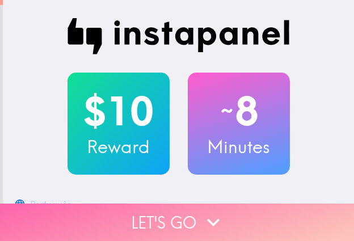
click at [115, 210] on button "Let's go" at bounding box center [177, 222] width 354 height 37
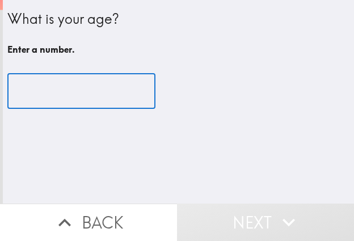
click at [39, 89] on input "number" at bounding box center [81, 91] width 148 height 35
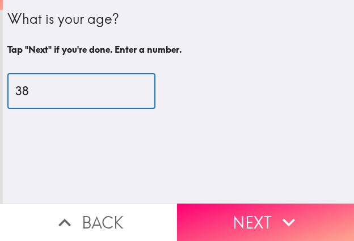
type input "38"
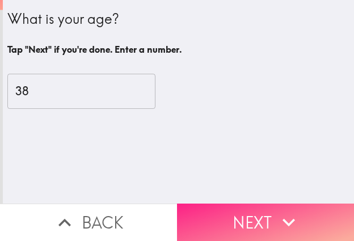
click at [163, 205] on button "Back" at bounding box center [88, 222] width 177 height 37
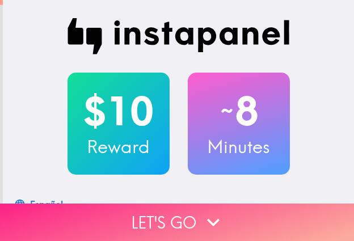
click at [207, 219] on icon "button" at bounding box center [213, 223] width 12 height 8
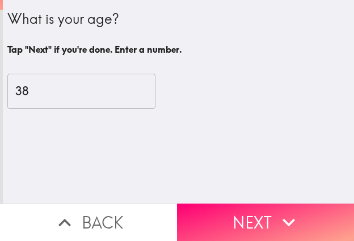
click at [234, 215] on button "Next" at bounding box center [265, 222] width 177 height 37
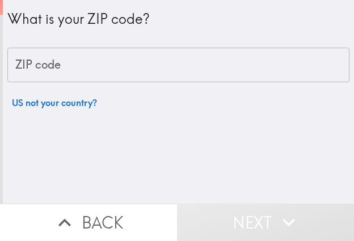
click at [95, 58] on input "ZIP code" at bounding box center [178, 65] width 342 height 35
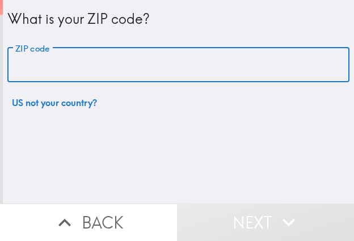
paste input "33604"
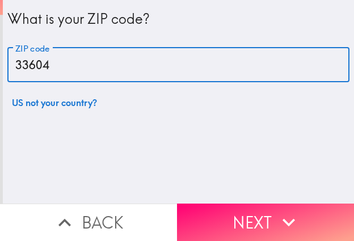
type input "33604"
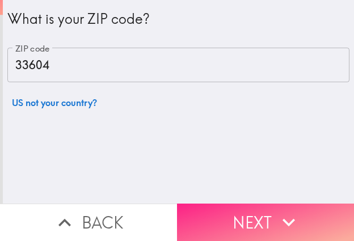
click at [246, 213] on button "Next" at bounding box center [265, 222] width 177 height 37
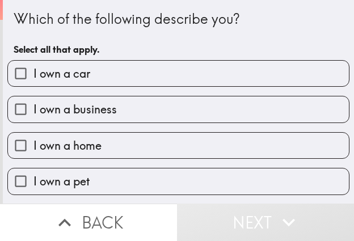
drag, startPoint x: 121, startPoint y: 115, endPoint x: 58, endPoint y: 175, distance: 87.1
click at [121, 115] on label "I own a business" at bounding box center [178, 109] width 341 height 26
click at [33, 115] on input "I own a business" at bounding box center [21, 109] width 26 height 26
checkbox input "true"
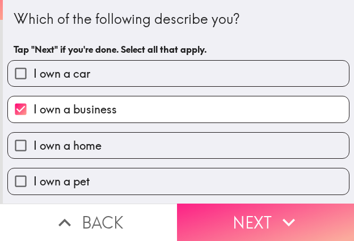
click at [254, 210] on button "Next" at bounding box center [265, 222] width 177 height 37
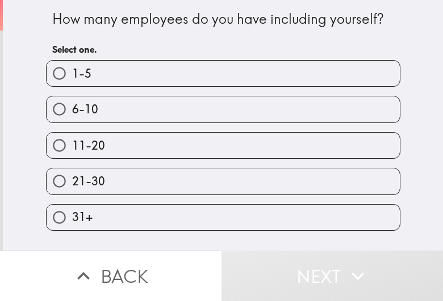
click at [158, 151] on label "11-20" at bounding box center [223, 146] width 353 height 26
click at [72, 151] on input "11-20" at bounding box center [60, 146] width 26 height 26
radio input "true"
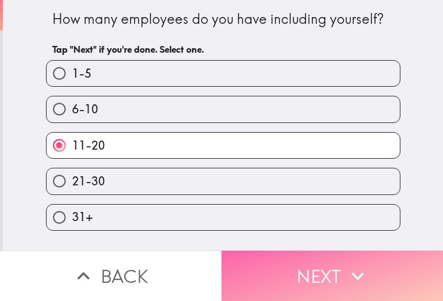
click at [297, 241] on button "Next" at bounding box center [331, 276] width 221 height 50
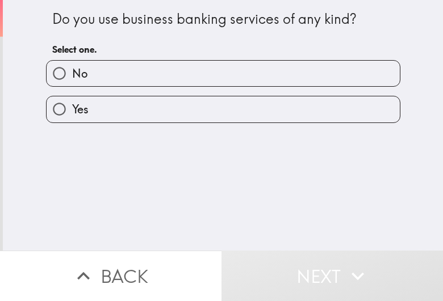
click at [106, 112] on label "Yes" at bounding box center [223, 109] width 353 height 26
click at [72, 112] on input "Yes" at bounding box center [60, 109] width 26 height 26
radio input "true"
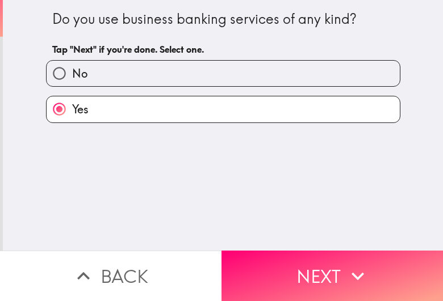
click at [280, 241] on button "Next" at bounding box center [331, 276] width 221 height 50
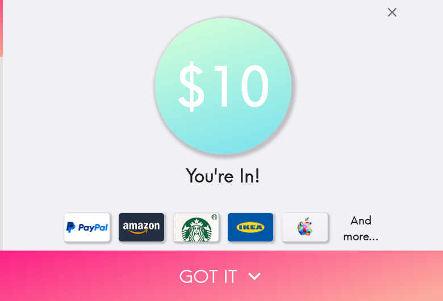
click at [64, 241] on button "Got it" at bounding box center [221, 276] width 443 height 50
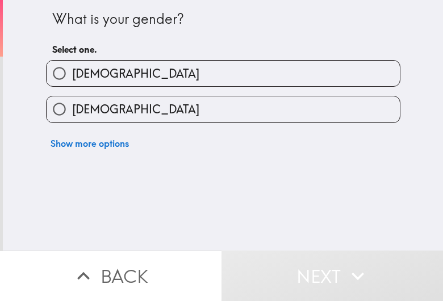
drag, startPoint x: 103, startPoint y: 78, endPoint x: 94, endPoint y: 84, distance: 10.2
click at [103, 78] on label "Male" at bounding box center [223, 74] width 353 height 26
click at [72, 78] on input "Male" at bounding box center [60, 74] width 26 height 26
radio input "true"
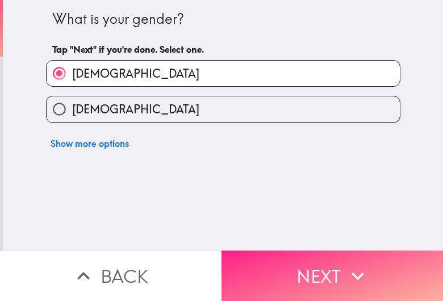
click at [304, 241] on button "Next" at bounding box center [331, 276] width 221 height 50
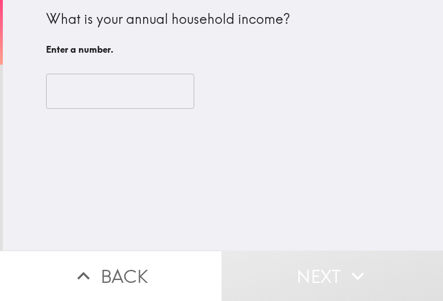
click at [88, 100] on input "number" at bounding box center [120, 91] width 148 height 35
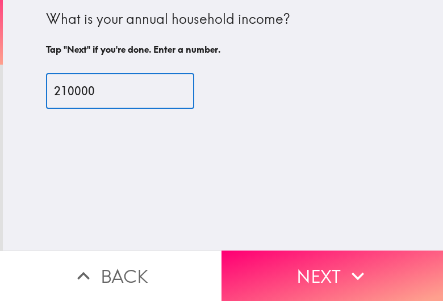
type input "210000"
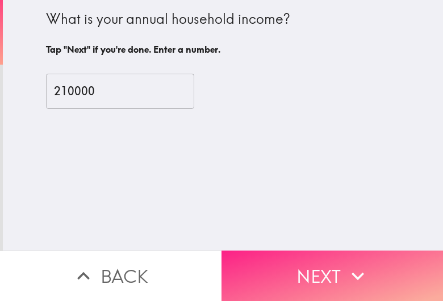
click at [237, 241] on button "Next" at bounding box center [331, 276] width 221 height 50
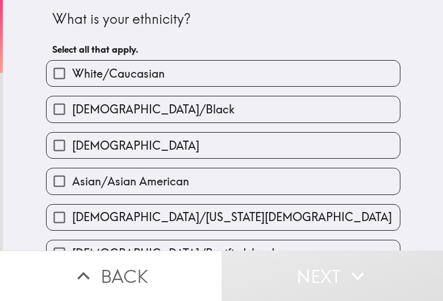
click at [234, 79] on label "White/Caucasian" at bounding box center [223, 74] width 353 height 26
click at [72, 79] on input "White/Caucasian" at bounding box center [60, 74] width 26 height 26
checkbox input "true"
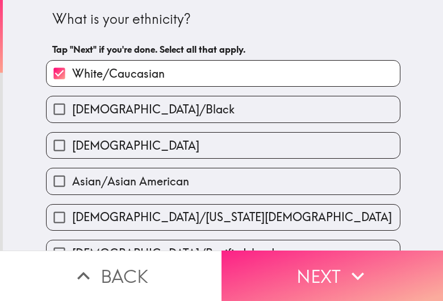
click at [324, 241] on button "Next" at bounding box center [331, 276] width 221 height 50
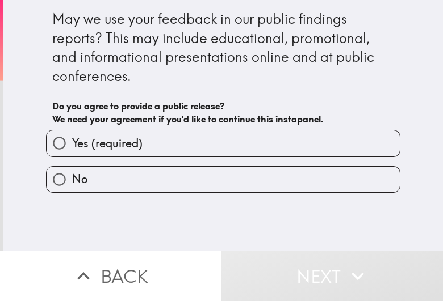
click at [176, 159] on div "Yes (required) No" at bounding box center [223, 161] width 354 height 63
click at [140, 148] on label "Yes (required)" at bounding box center [223, 143] width 353 height 26
click at [72, 148] on input "Yes (required)" at bounding box center [60, 143] width 26 height 26
radio input "true"
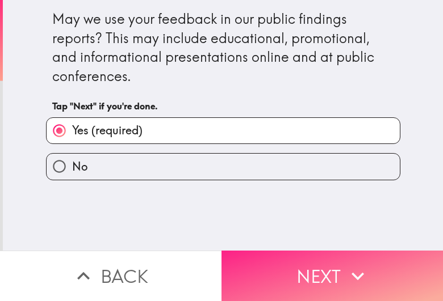
click at [276, 241] on button "Next" at bounding box center [331, 276] width 221 height 50
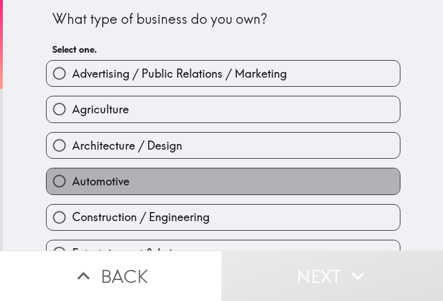
click at [176, 185] on label "Automotive" at bounding box center [223, 181] width 353 height 26
click at [72, 185] on input "Automotive" at bounding box center [60, 181] width 26 height 26
radio input "true"
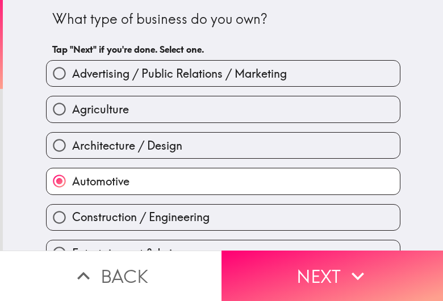
drag, startPoint x: 284, startPoint y: 256, endPoint x: 217, endPoint y: 236, distance: 69.3
click at [284, 241] on button "Next" at bounding box center [331, 276] width 221 height 50
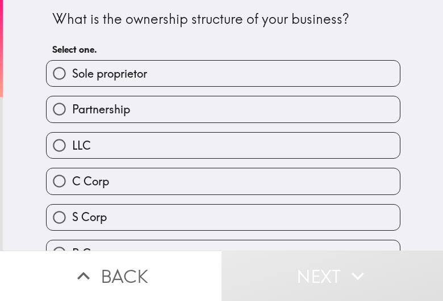
drag, startPoint x: 97, startPoint y: 105, endPoint x: 95, endPoint y: 111, distance: 6.1
click at [99, 105] on span "Partnership" at bounding box center [101, 110] width 58 height 16
click at [72, 105] on input "Partnership" at bounding box center [60, 109] width 26 height 26
radio input "true"
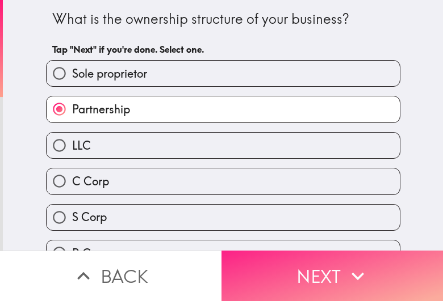
click at [277, 241] on button "Next" at bounding box center [331, 276] width 221 height 50
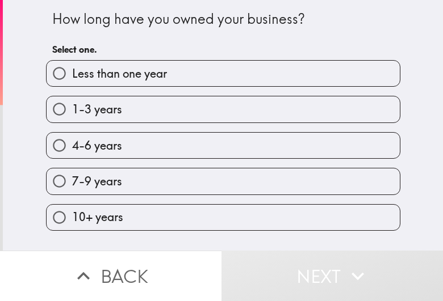
drag, startPoint x: 141, startPoint y: 139, endPoint x: 5, endPoint y: 254, distance: 178.3
click at [141, 139] on label "4-6 years" at bounding box center [223, 146] width 353 height 26
click at [72, 139] on input "4-6 years" at bounding box center [60, 146] width 26 height 26
radio input "true"
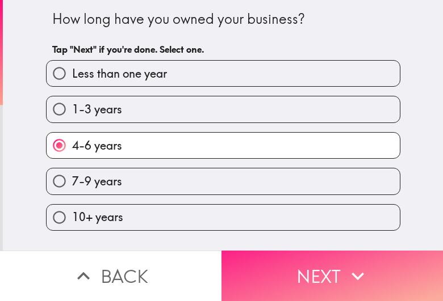
click at [241, 241] on button "Next" at bounding box center [331, 276] width 221 height 50
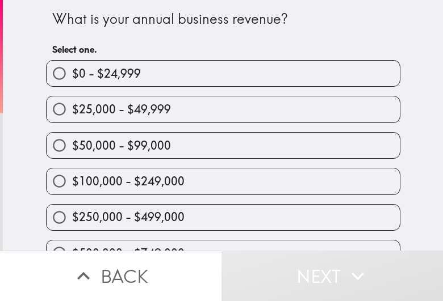
click at [161, 146] on label "$50,000 - $99,000" at bounding box center [223, 146] width 353 height 26
click at [72, 146] on input "$50,000 - $99,000" at bounding box center [60, 146] width 26 height 26
radio input "true"
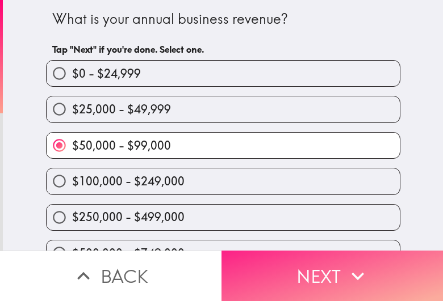
click at [313, 241] on button "Next" at bounding box center [331, 276] width 221 height 50
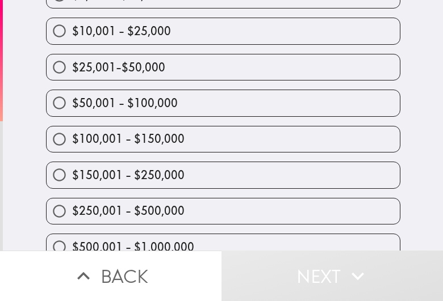
scroll to position [142, 0]
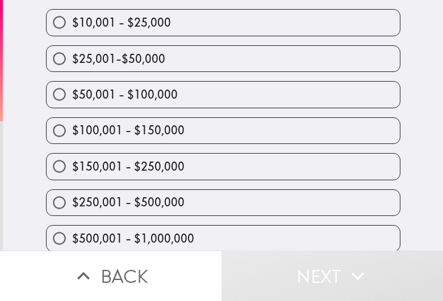
drag, startPoint x: 140, startPoint y: 205, endPoint x: 95, endPoint y: 203, distance: 44.9
click at [140, 205] on span "$250,001 - $500,000" at bounding box center [128, 203] width 112 height 16
click at [72, 205] on input "$250,001 - $500,000" at bounding box center [60, 203] width 26 height 26
radio input "true"
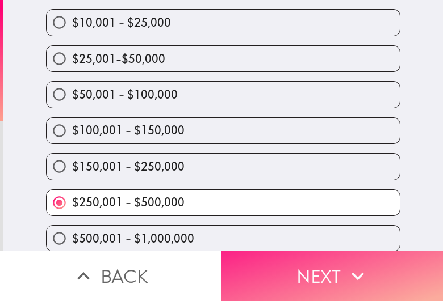
click at [268, 241] on button "Next" at bounding box center [331, 276] width 221 height 50
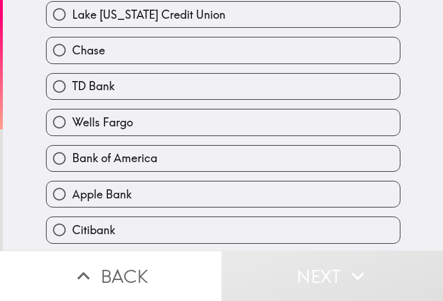
scroll to position [237, 0]
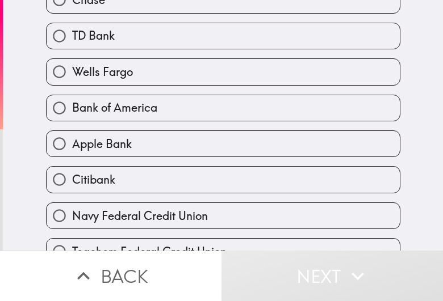
click at [151, 133] on label "Apple Bank" at bounding box center [223, 144] width 353 height 26
click at [72, 133] on input "Apple Bank" at bounding box center [60, 144] width 26 height 26
radio input "true"
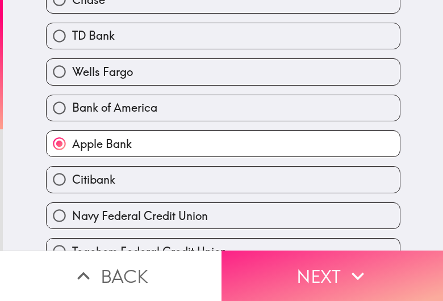
click at [250, 241] on button "Next" at bounding box center [331, 276] width 221 height 50
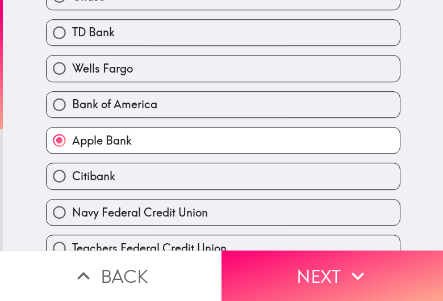
scroll to position [63, 0]
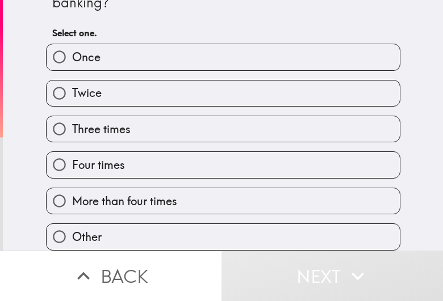
drag, startPoint x: 140, startPoint y: 162, endPoint x: 2, endPoint y: 266, distance: 173.0
click at [140, 162] on label "Four times" at bounding box center [223, 165] width 353 height 26
click at [72, 162] on input "Four times" at bounding box center [60, 165] width 26 height 26
radio input "true"
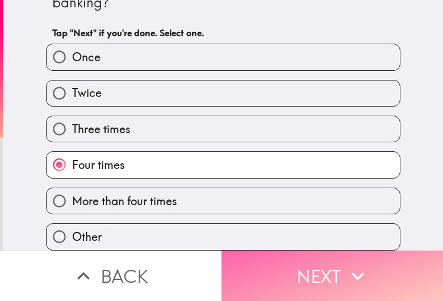
click at [230, 241] on button "Next" at bounding box center [331, 276] width 221 height 50
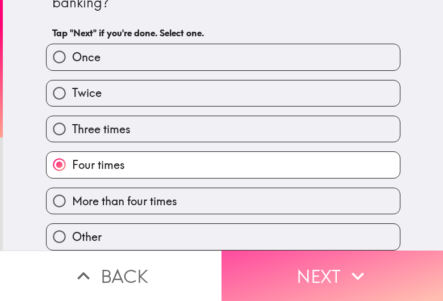
scroll to position [0, 0]
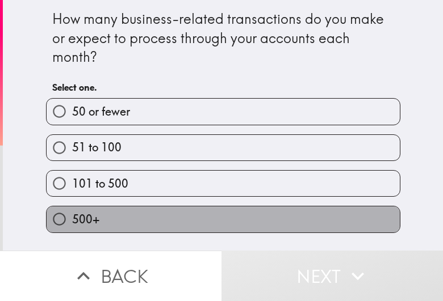
click at [91, 211] on label "500+" at bounding box center [223, 220] width 353 height 26
click at [72, 211] on input "500+" at bounding box center [60, 220] width 26 height 26
radio input "true"
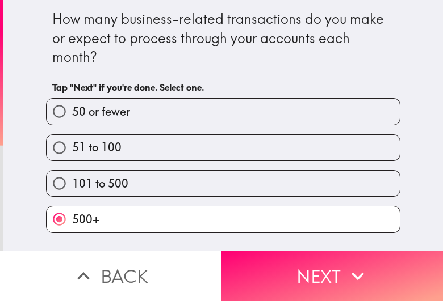
click at [104, 188] on span "101 to 500" at bounding box center [100, 184] width 56 height 16
click at [72, 188] on input "101 to 500" at bounding box center [60, 184] width 26 height 26
radio input "true"
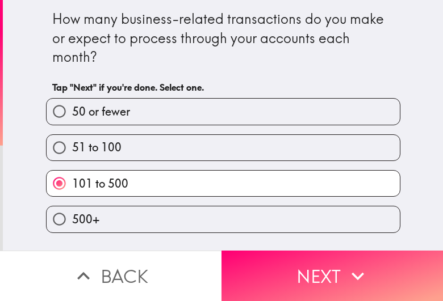
drag, startPoint x: 318, startPoint y: 281, endPoint x: 288, endPoint y: 301, distance: 35.2
click at [319, 241] on button "Next" at bounding box center [331, 276] width 221 height 50
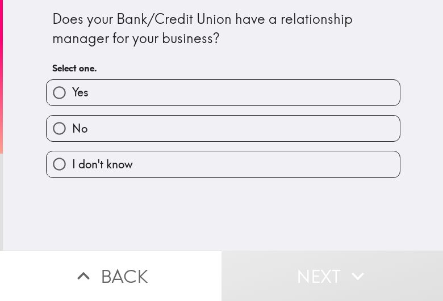
click at [197, 79] on div "Yes" at bounding box center [223, 92] width 354 height 27
click at [132, 101] on label "Yes" at bounding box center [223, 93] width 353 height 26
click at [72, 101] on input "Yes" at bounding box center [60, 93] width 26 height 26
radio input "true"
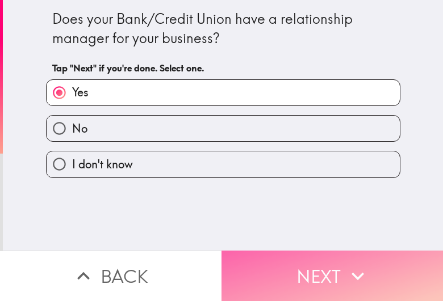
click at [300, 241] on button "Next" at bounding box center [331, 276] width 221 height 50
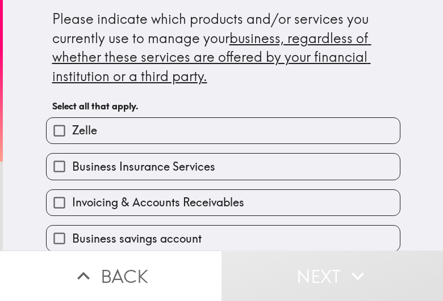
click at [236, 174] on label "Business Insurance Services" at bounding box center [223, 167] width 353 height 26
click at [72, 174] on input "Business Insurance Services" at bounding box center [60, 167] width 26 height 26
checkbox input "true"
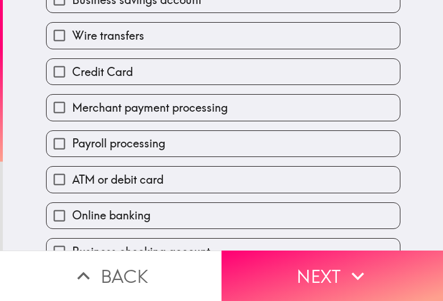
scroll to position [355, 0]
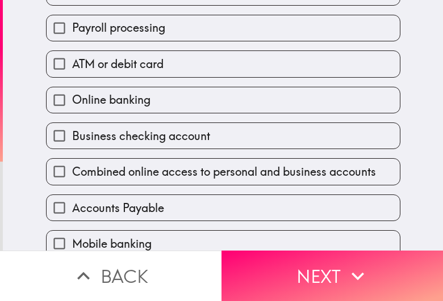
drag, startPoint x: 161, startPoint y: 161, endPoint x: 176, endPoint y: 136, distance: 29.1
click at [161, 162] on div "Combined online access to personal and business accounts" at bounding box center [223, 171] width 354 height 27
drag, startPoint x: 179, startPoint y: 121, endPoint x: 174, endPoint y: 91, distance: 30.5
click at [179, 115] on div "Business checking account" at bounding box center [218, 131] width 363 height 36
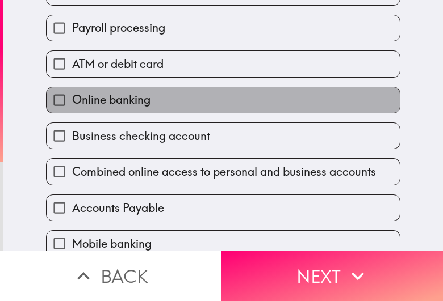
drag, startPoint x: 174, startPoint y: 91, endPoint x: 162, endPoint y: 55, distance: 37.7
click at [173, 89] on div "Online banking" at bounding box center [223, 100] width 354 height 27
click at [162, 55] on label "ATM or debit card" at bounding box center [223, 64] width 353 height 26
click at [72, 55] on input "ATM or debit card" at bounding box center [60, 64] width 26 height 26
checkbox input "true"
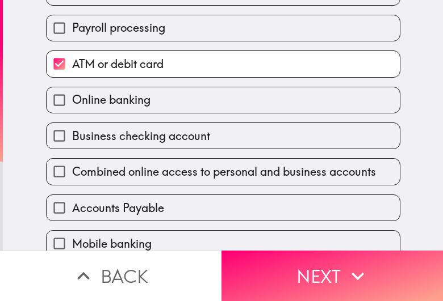
click at [152, 127] on label "Business checking account" at bounding box center [223, 136] width 353 height 26
click at [72, 127] on input "Business checking account" at bounding box center [60, 136] width 26 height 26
checkbox input "true"
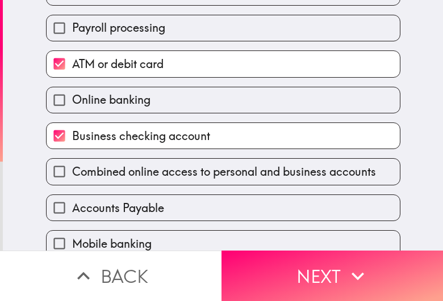
drag, startPoint x: 151, startPoint y: 159, endPoint x: 150, endPoint y: 205, distance: 46.5
click at [151, 166] on div "Combined online access to personal and business accounts" at bounding box center [218, 167] width 363 height 36
click at [150, 206] on span "Accounts Payable" at bounding box center [118, 208] width 92 height 16
click at [72, 206] on input "Accounts Payable" at bounding box center [60, 208] width 26 height 26
checkbox input "true"
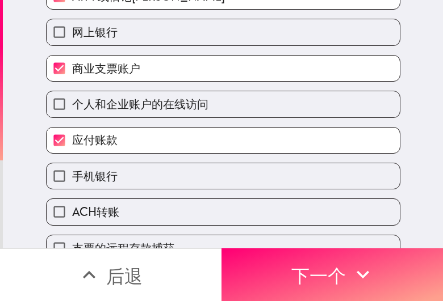
scroll to position [412, 0]
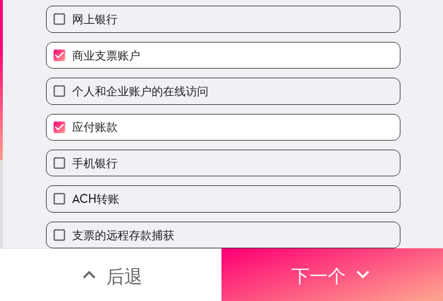
drag, startPoint x: 159, startPoint y: 155, endPoint x: 157, endPoint y: 166, distance: 11.1
click at [159, 155] on label "手机银行" at bounding box center [223, 163] width 353 height 26
click at [72, 155] on input "手机银行" at bounding box center [60, 163] width 26 height 26
checkbox input "true"
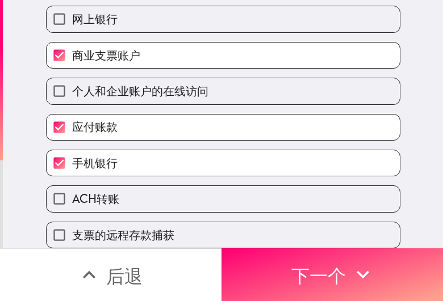
click at [149, 188] on label "ACH转账" at bounding box center [223, 199] width 353 height 26
click at [72, 188] on input "ACH转账" at bounding box center [60, 199] width 26 height 26
checkbox input "true"
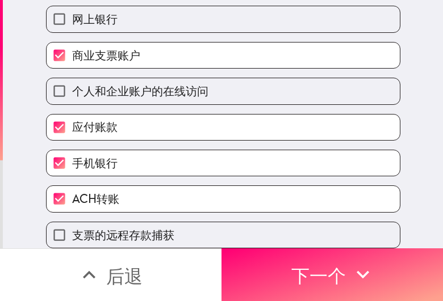
drag, startPoint x: 281, startPoint y: 284, endPoint x: 259, endPoint y: 301, distance: 27.5
click at [281, 241] on button "下一个" at bounding box center [331, 274] width 221 height 53
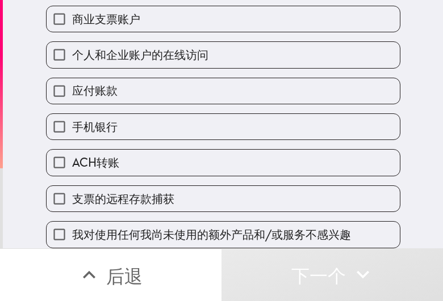
scroll to position [449, 0]
drag, startPoint x: 129, startPoint y: 220, endPoint x: 106, endPoint y: 224, distance: 23.1
click at [129, 228] on font "我对使用任何我尚未使用的额外产品和/或服务不感兴趣" at bounding box center [211, 235] width 279 height 14
click at [72, 222] on input "我对使用任何我尚未使用的额外产品和/或服务不感兴趣" at bounding box center [60, 235] width 26 height 26
checkbox input "true"
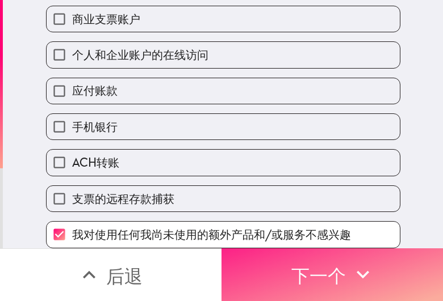
click at [316, 241] on font "下一个" at bounding box center [318, 276] width 54 height 23
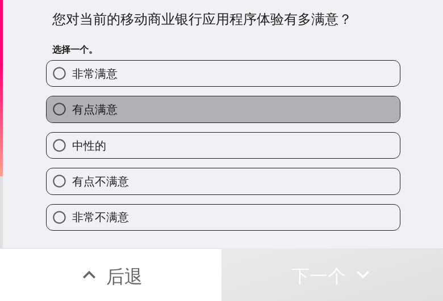
click at [140, 115] on label "有点满意" at bounding box center [223, 109] width 353 height 26
click at [72, 115] on input "有点满意" at bounding box center [60, 109] width 26 height 26
radio input "true"
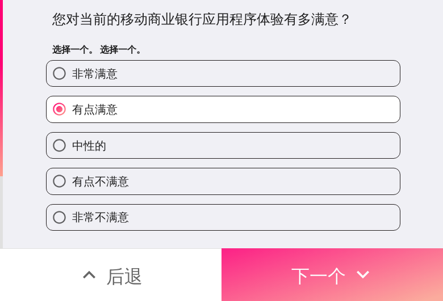
click at [302, 241] on font "下一个" at bounding box center [318, 276] width 54 height 23
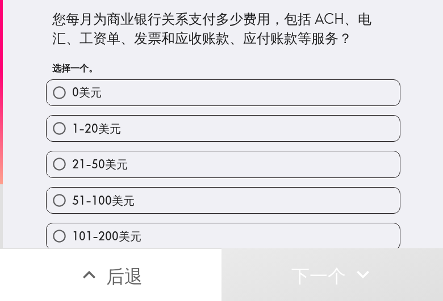
click at [92, 114] on div "1-20美元" at bounding box center [218, 124] width 363 height 36
click at [192, 126] on label "1-20美元" at bounding box center [223, 129] width 353 height 26
click at [72, 126] on input "1-20美元" at bounding box center [60, 129] width 26 height 26
radio input "true"
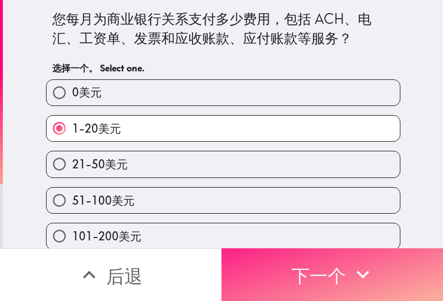
click at [280, 241] on button "下一个" at bounding box center [331, 274] width 221 height 53
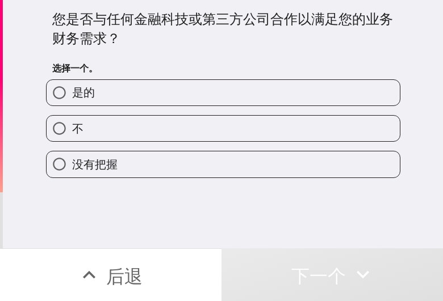
drag, startPoint x: 146, startPoint y: 130, endPoint x: 115, endPoint y: 183, distance: 61.1
click at [148, 129] on label "不" at bounding box center [223, 129] width 353 height 26
click at [72, 129] on input "不" at bounding box center [60, 129] width 26 height 26
radio input "true"
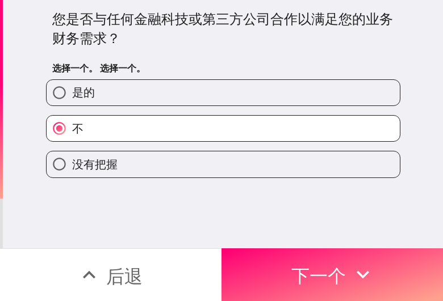
drag, startPoint x: 245, startPoint y: 268, endPoint x: 201, endPoint y: 301, distance: 54.4
click at [246, 241] on button "下一个" at bounding box center [331, 274] width 221 height 53
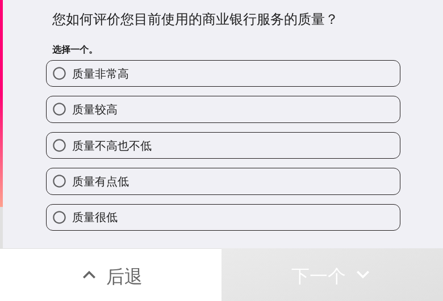
click at [250, 154] on label "质量不高也不低" at bounding box center [223, 146] width 353 height 26
click at [72, 154] on input "质量不高也不低" at bounding box center [60, 146] width 26 height 26
radio input "true"
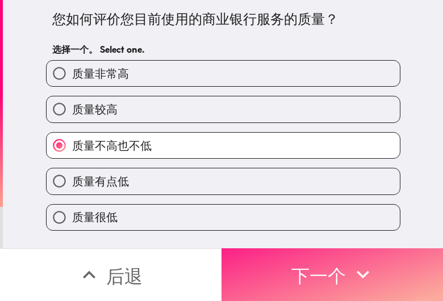
click at [310, 241] on font "下一个" at bounding box center [318, 276] width 54 height 23
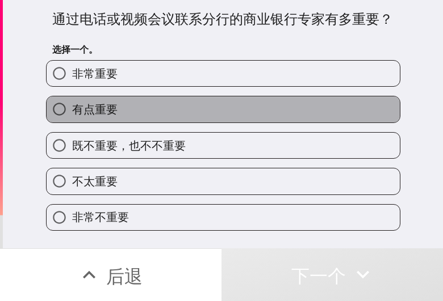
click at [211, 111] on label "有点重要" at bounding box center [223, 109] width 353 height 26
click at [72, 111] on input "有点重要" at bounding box center [60, 109] width 26 height 26
radio input "true"
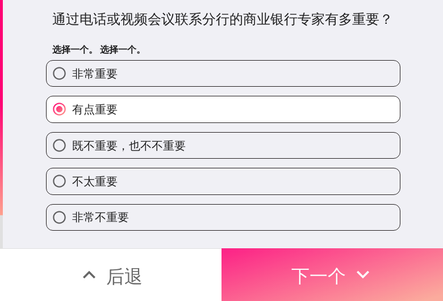
click at [264, 241] on button "下一个" at bounding box center [331, 274] width 221 height 53
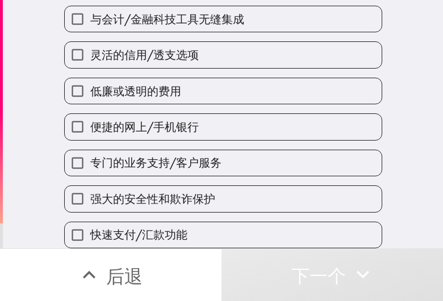
click at [204, 186] on label "强大的安全性和欺诈保护" at bounding box center [223, 199] width 317 height 26
click at [90, 186] on input "强大的安全性和欺诈保护" at bounding box center [78, 199] width 26 height 26
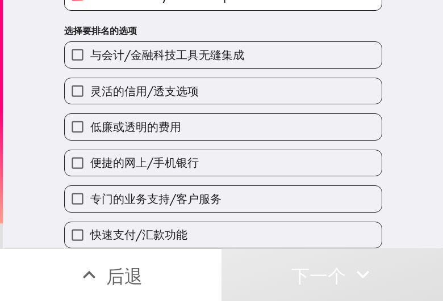
click at [208, 176] on div "专门的业务支持/客户服务" at bounding box center [218, 194] width 327 height 36
click at [203, 200] on label "专门的业务支持/客户服务" at bounding box center [223, 199] width 317 height 26
click at [90, 200] on input "专门的业务支持/客户服务" at bounding box center [78, 199] width 26 height 26
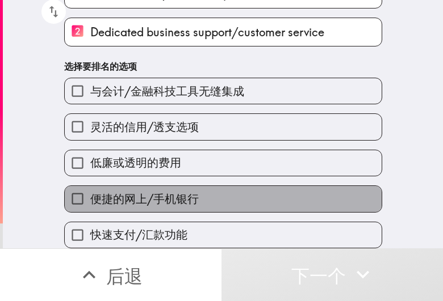
click at [203, 191] on label "便捷的网上/手机银行" at bounding box center [223, 199] width 317 height 26
click at [90, 191] on input "便捷的网上/手机银行" at bounding box center [78, 199] width 26 height 26
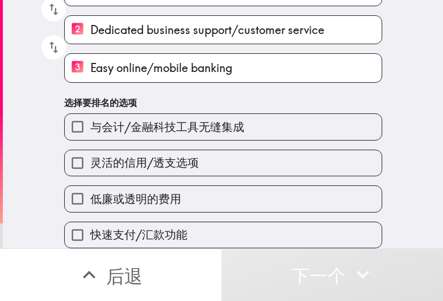
click at [205, 192] on label "低廉或透明的费用" at bounding box center [223, 199] width 317 height 26
click at [90, 192] on input "低廉或透明的费用" at bounding box center [78, 199] width 26 height 26
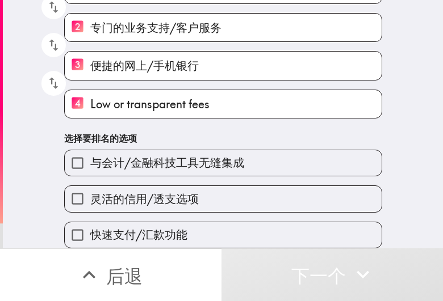
scroll to position [116, 0]
click at [211, 213] on div "快速支付/汇款功能" at bounding box center [218, 231] width 327 height 36
click at [216, 191] on label "灵活的信用/透支选项" at bounding box center [223, 199] width 317 height 26
click at [90, 191] on input "灵活的信用/透支选项" at bounding box center [78, 199] width 26 height 26
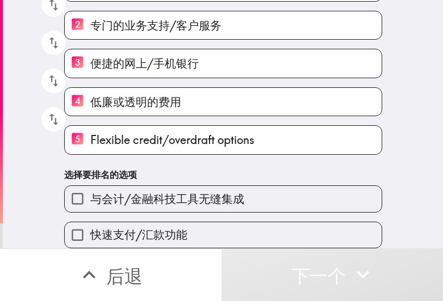
click at [217, 192] on font "与会计/金融科技工具无缝集成" at bounding box center [167, 199] width 154 height 14
click at [90, 188] on input "与会计/金融科技工具无缝集成" at bounding box center [78, 199] width 26 height 26
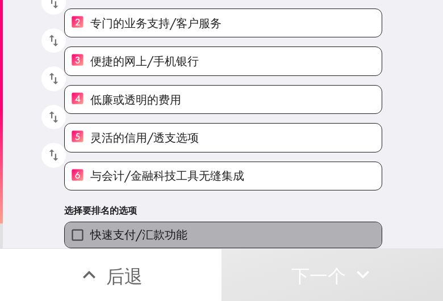
click at [200, 222] on label "快速支付/汇款功能" at bounding box center [223, 235] width 317 height 26
click at [90, 222] on input "快速支付/汇款功能" at bounding box center [78, 235] width 26 height 26
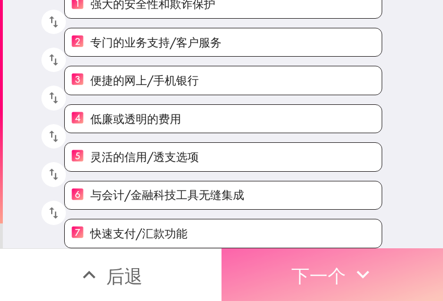
click at [221, 241] on button "下一个" at bounding box center [331, 274] width 221 height 53
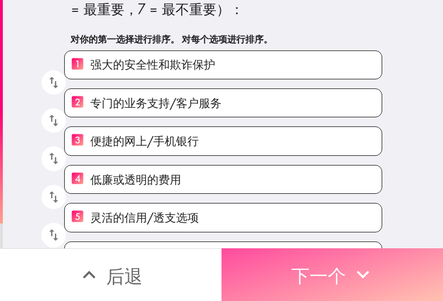
scroll to position [0, 0]
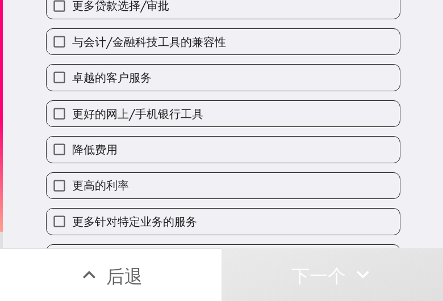
scroll to position [123, 0]
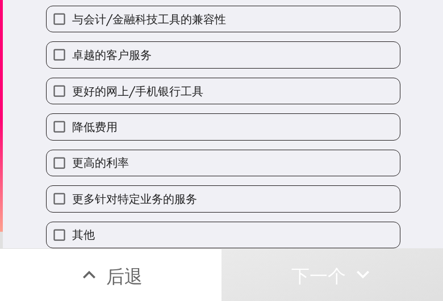
drag, startPoint x: 157, startPoint y: 118, endPoint x: 160, endPoint y: 86, distance: 32.0
click at [157, 118] on label "降低费用" at bounding box center [223, 127] width 353 height 26
click at [72, 118] on input "降低费用" at bounding box center [60, 127] width 26 height 26
checkbox input "true"
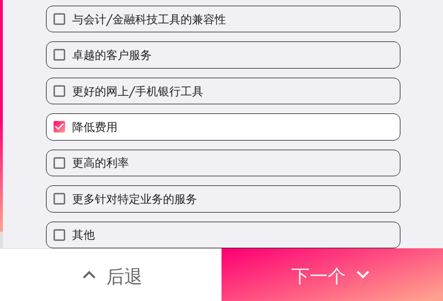
click at [161, 42] on label "卓越的客户服务" at bounding box center [223, 55] width 353 height 26
click at [72, 42] on input "卓越的客户服务" at bounding box center [60, 55] width 26 height 26
checkbox input "true"
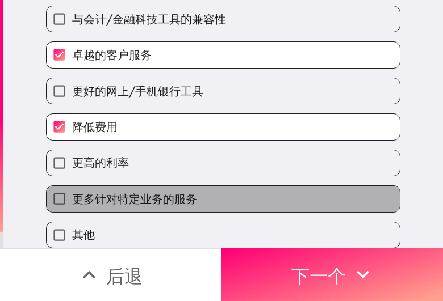
click at [188, 186] on label "更多针对特定业务的服务" at bounding box center [223, 199] width 353 height 26
click at [72, 186] on input "更多针对特定业务的服务" at bounding box center [60, 199] width 26 height 26
checkbox input "true"
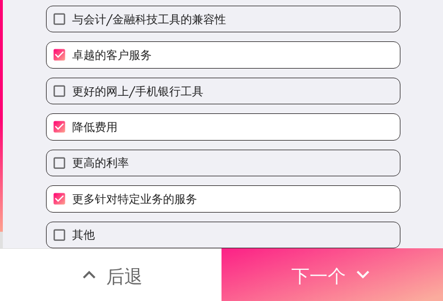
click at [342, 241] on button "下一个" at bounding box center [331, 274] width 221 height 53
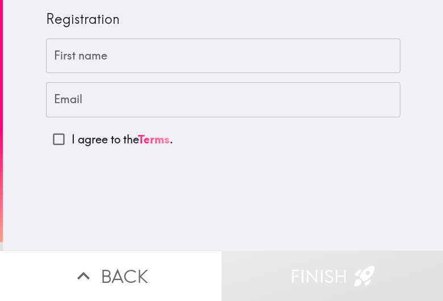
click at [120, 49] on input "First name" at bounding box center [223, 56] width 354 height 35
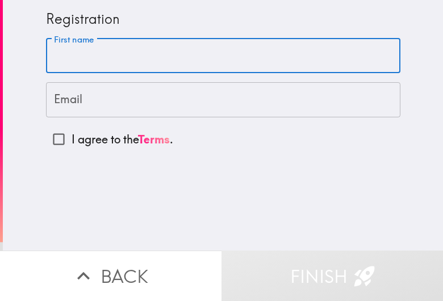
paste input "[PERSON_NAME]"
type input "[PERSON_NAME]"
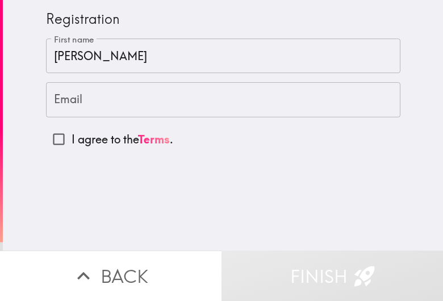
click at [145, 95] on input "Email" at bounding box center [223, 99] width 354 height 35
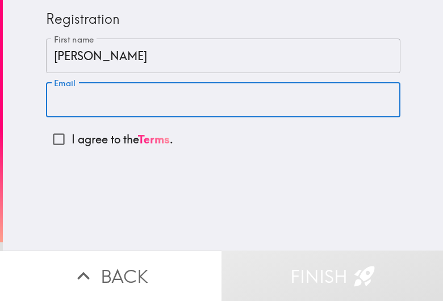
paste input "[EMAIL_ADDRESS][DOMAIN_NAME]"
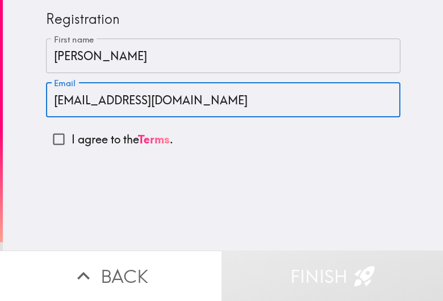
type input "[EMAIL_ADDRESS][DOMAIN_NAME]"
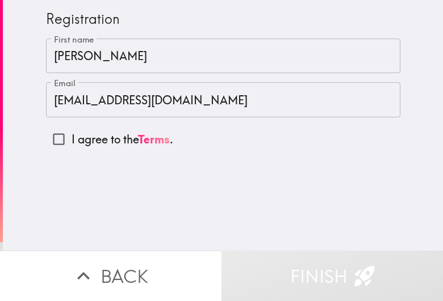
click at [87, 140] on p "I agree to the Terms ." at bounding box center [122, 140] width 102 height 16
click at [71, 140] on input "I agree to the Terms ." at bounding box center [59, 140] width 26 height 26
checkbox input "true"
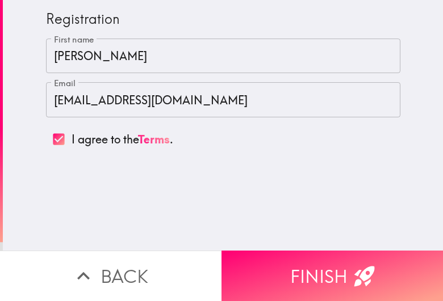
drag, startPoint x: 298, startPoint y: 272, endPoint x: 248, endPoint y: 257, distance: 52.8
click at [298, 272] on button "Finish" at bounding box center [331, 276] width 221 height 50
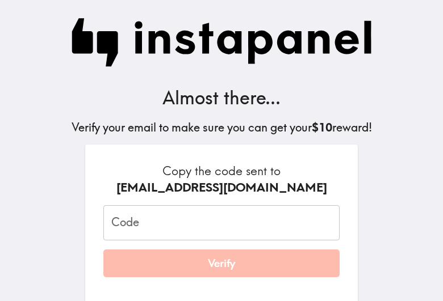
click at [270, 214] on input "Code" at bounding box center [221, 222] width 236 height 35
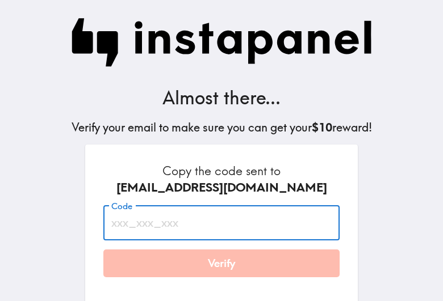
paste input "ifK_7DR_Jat"
type input "ifK_7DR_Jat"
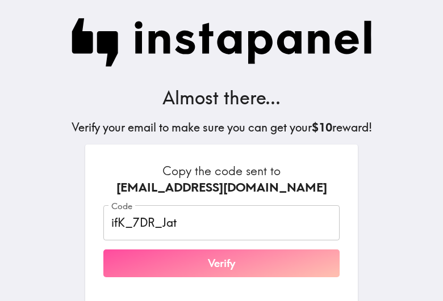
click at [238, 262] on button "Verify" at bounding box center [221, 264] width 236 height 28
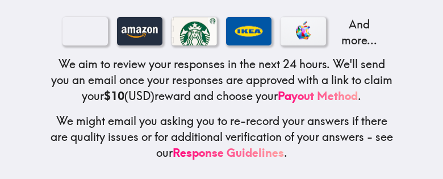
scroll to position [261, 0]
